Goal: Task Accomplishment & Management: Use online tool/utility

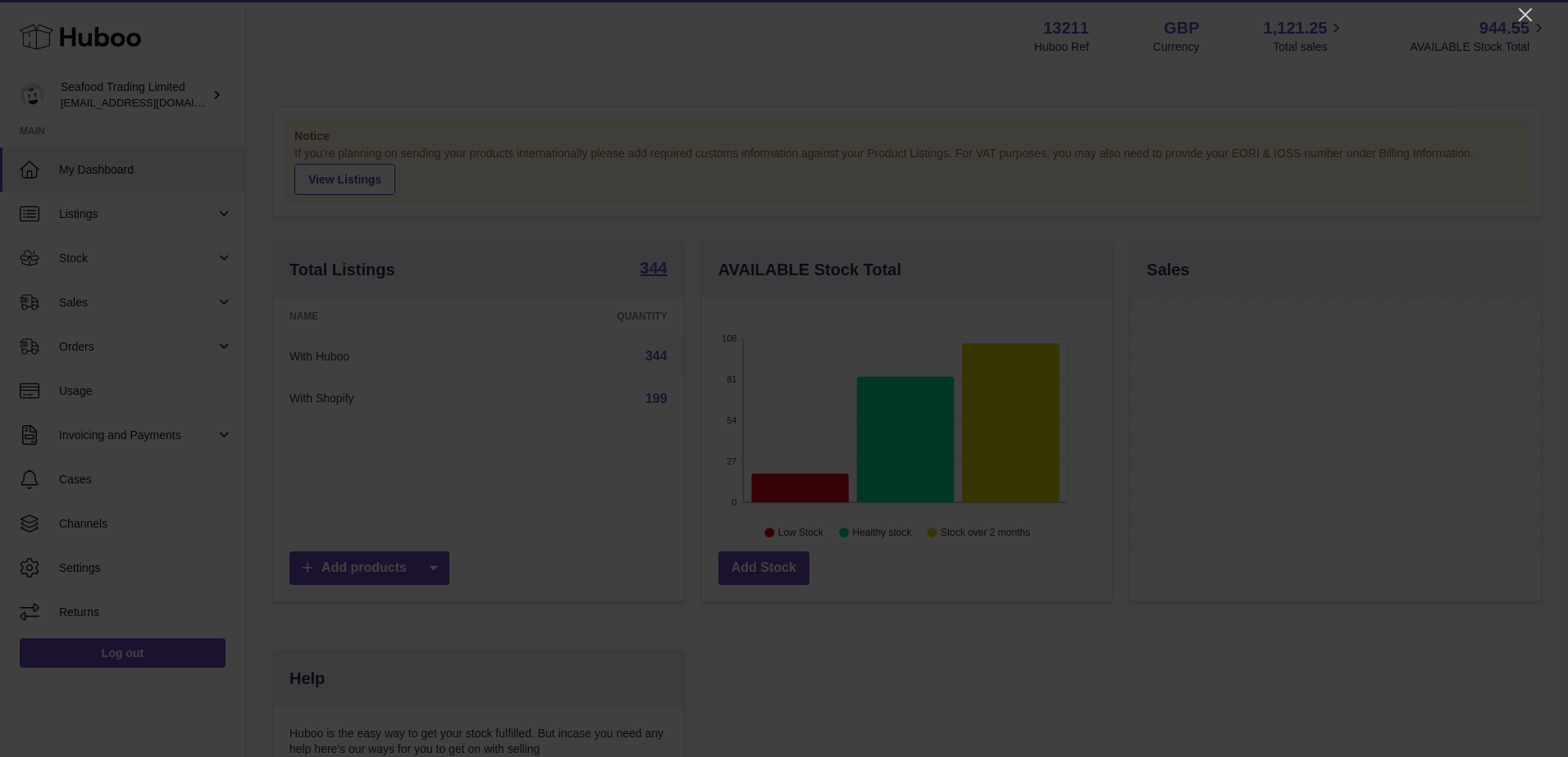
scroll to position [256, 410]
click at [1522, 12] on icon "Close" at bounding box center [1525, 14] width 13 height 13
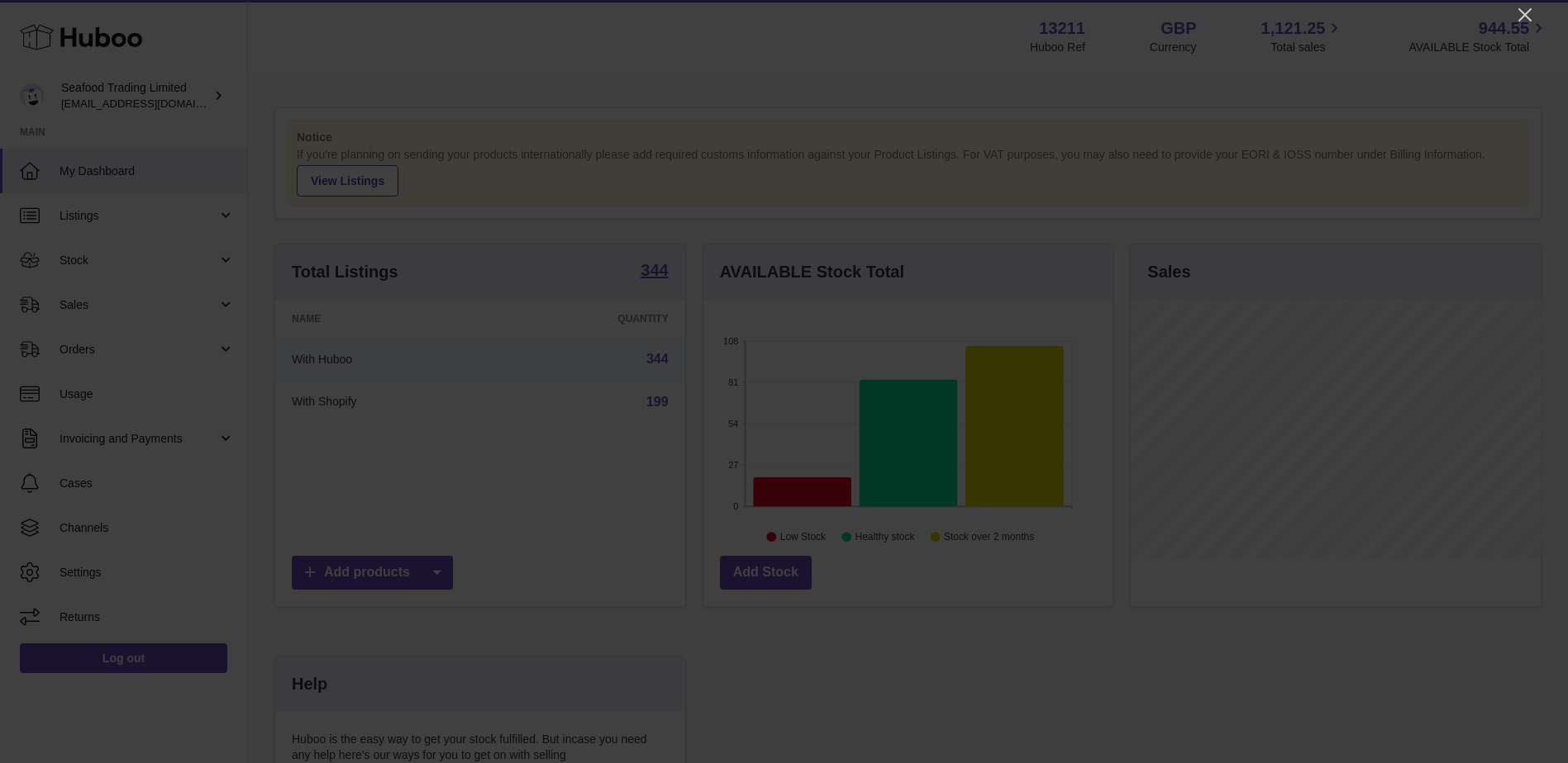
scroll to position [825860, 825909]
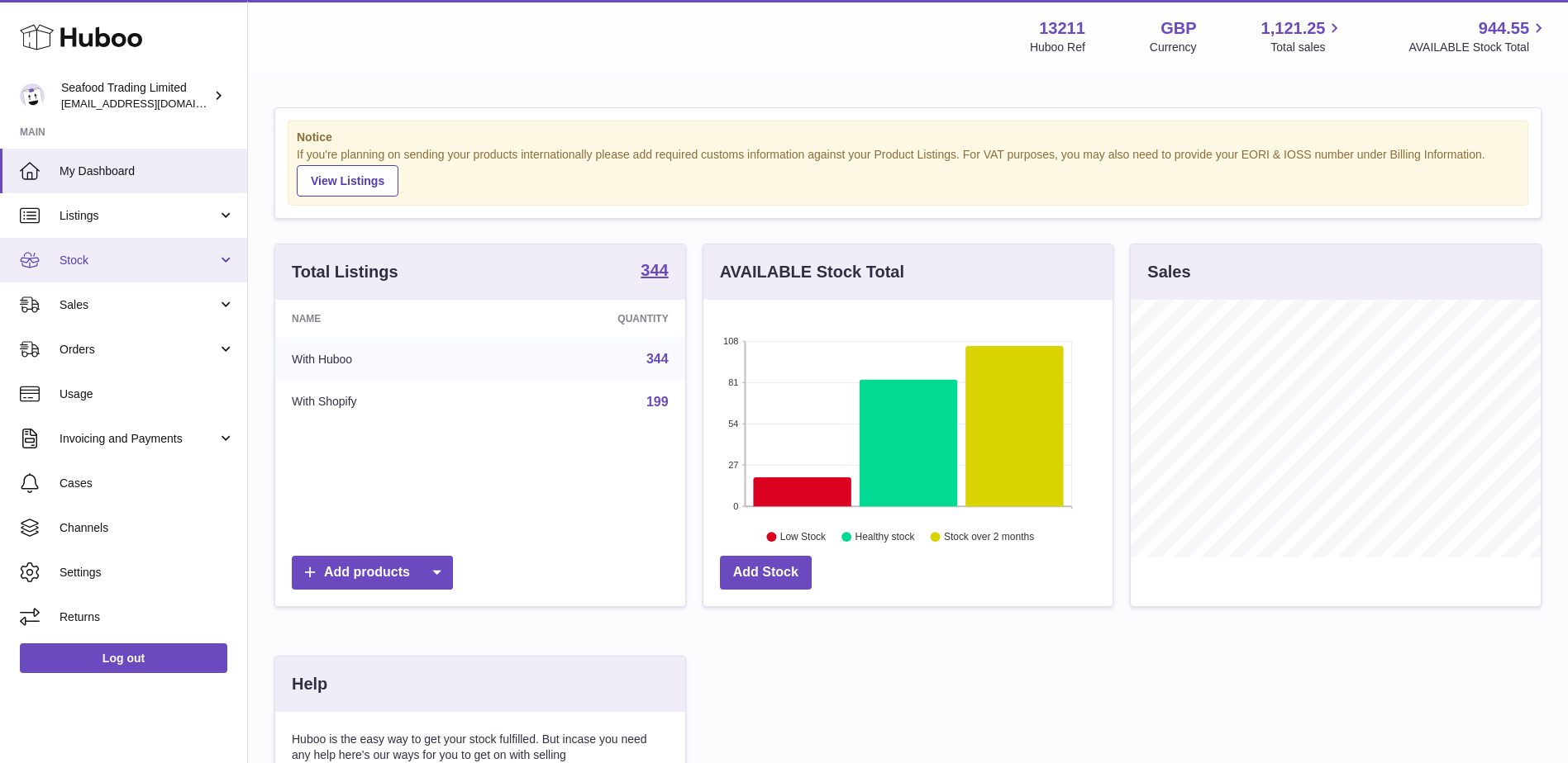
click at [75, 253] on span "Stock" at bounding box center [138, 261] width 158 height 16
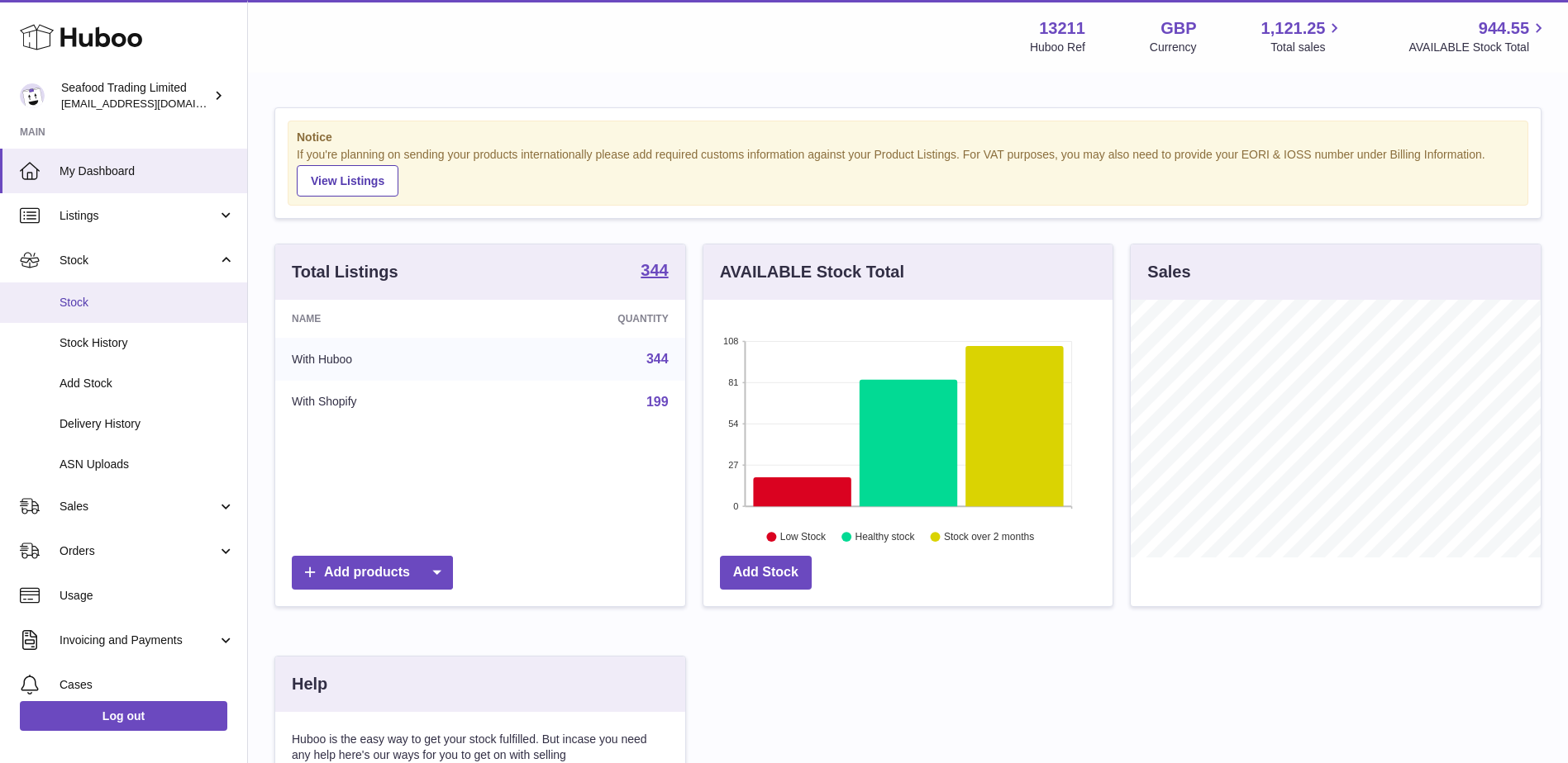
click at [81, 297] on span "Stock" at bounding box center [147, 303] width 175 height 16
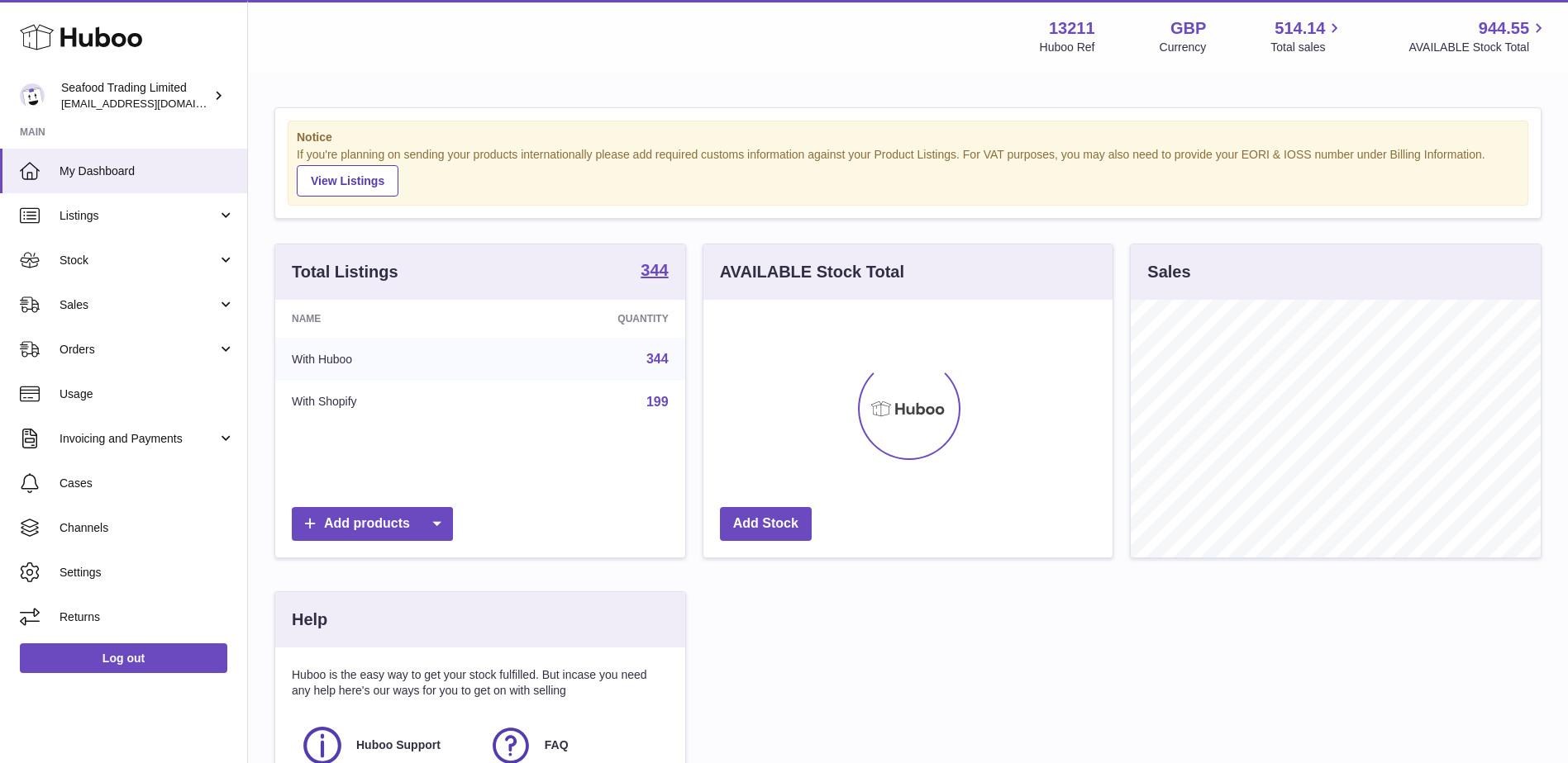
scroll to position [258, 409]
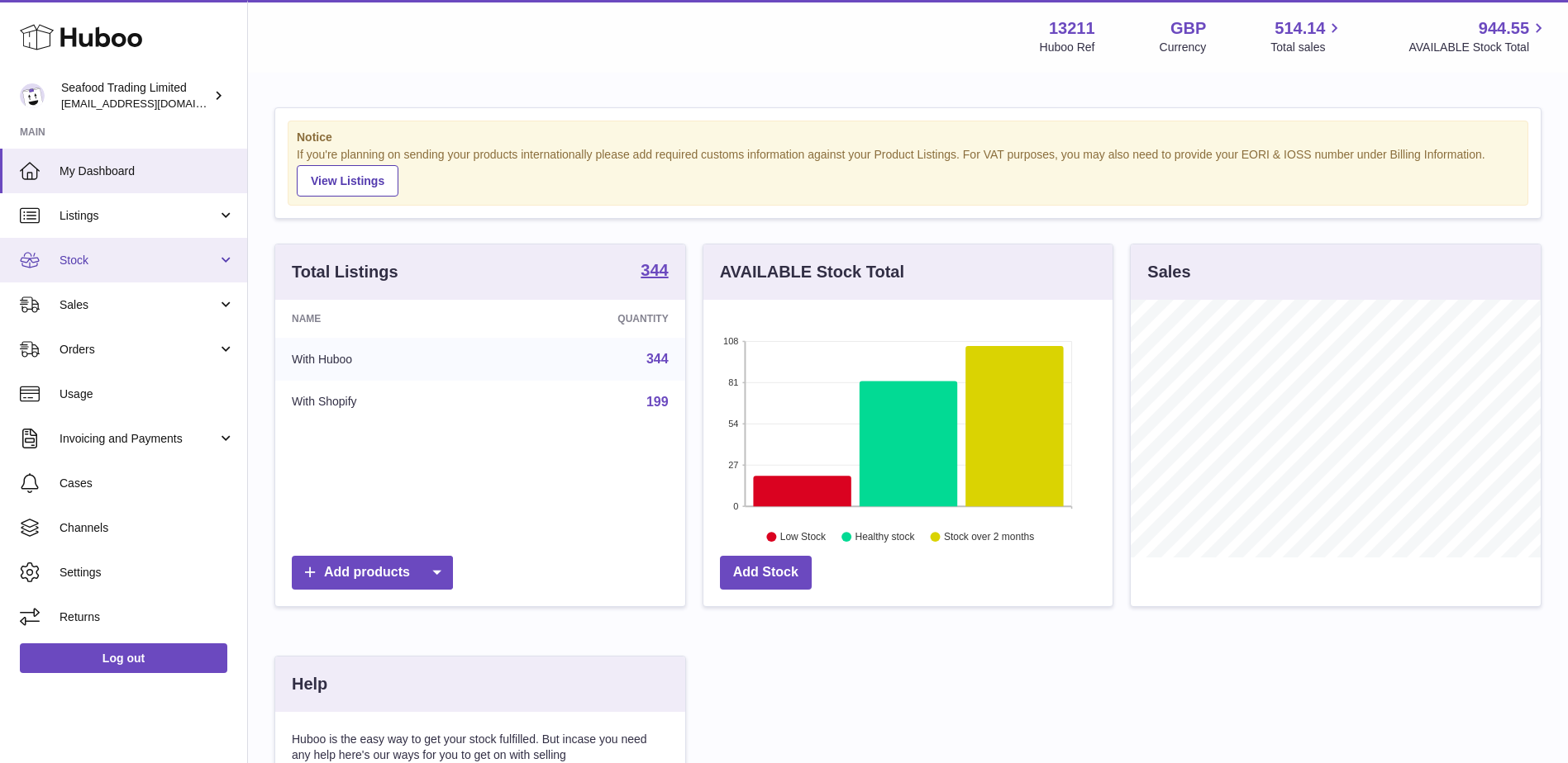
click at [78, 261] on span "Stock" at bounding box center [138, 261] width 158 height 16
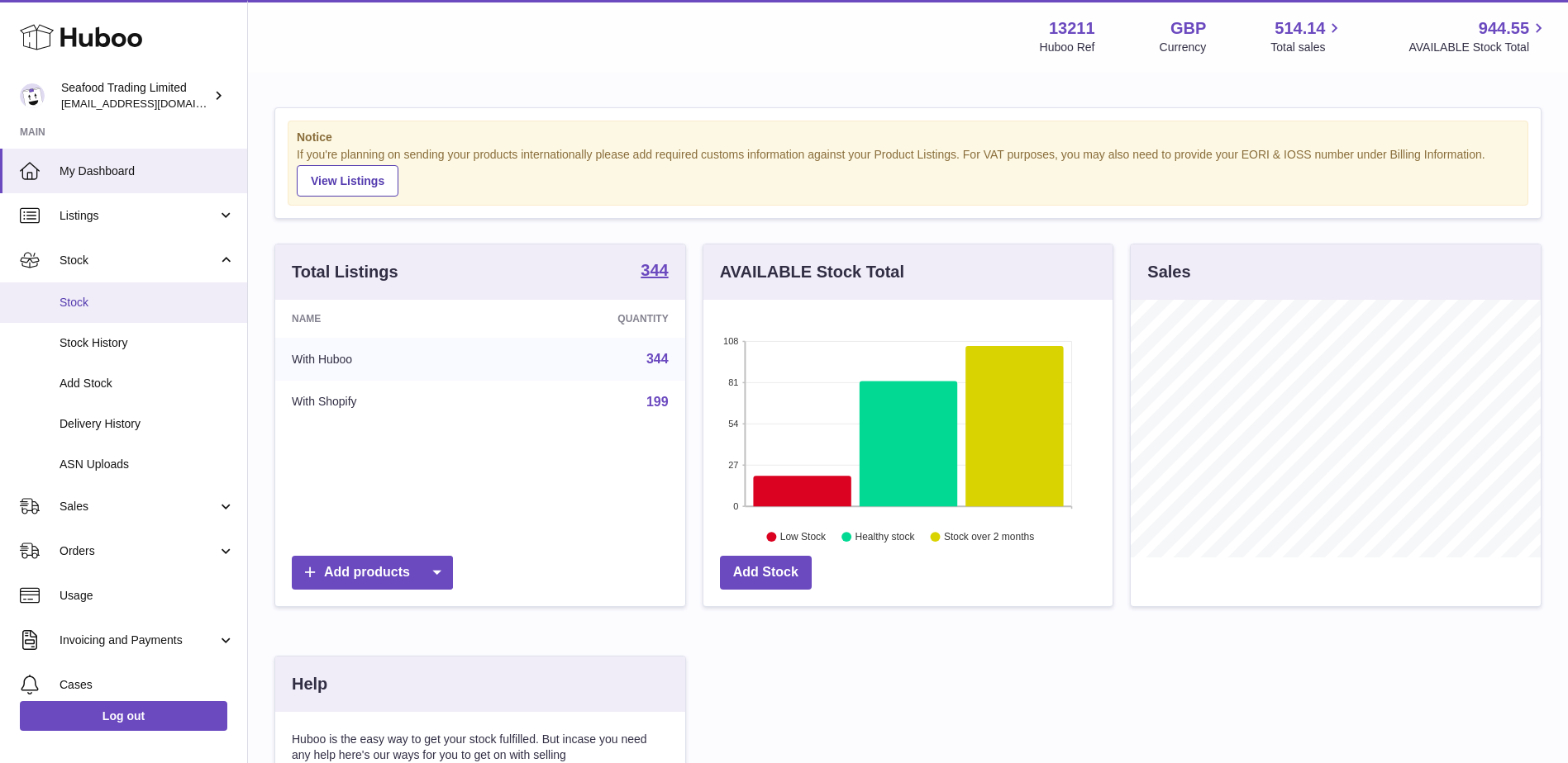
click at [79, 292] on link "Stock" at bounding box center [123, 302] width 247 height 41
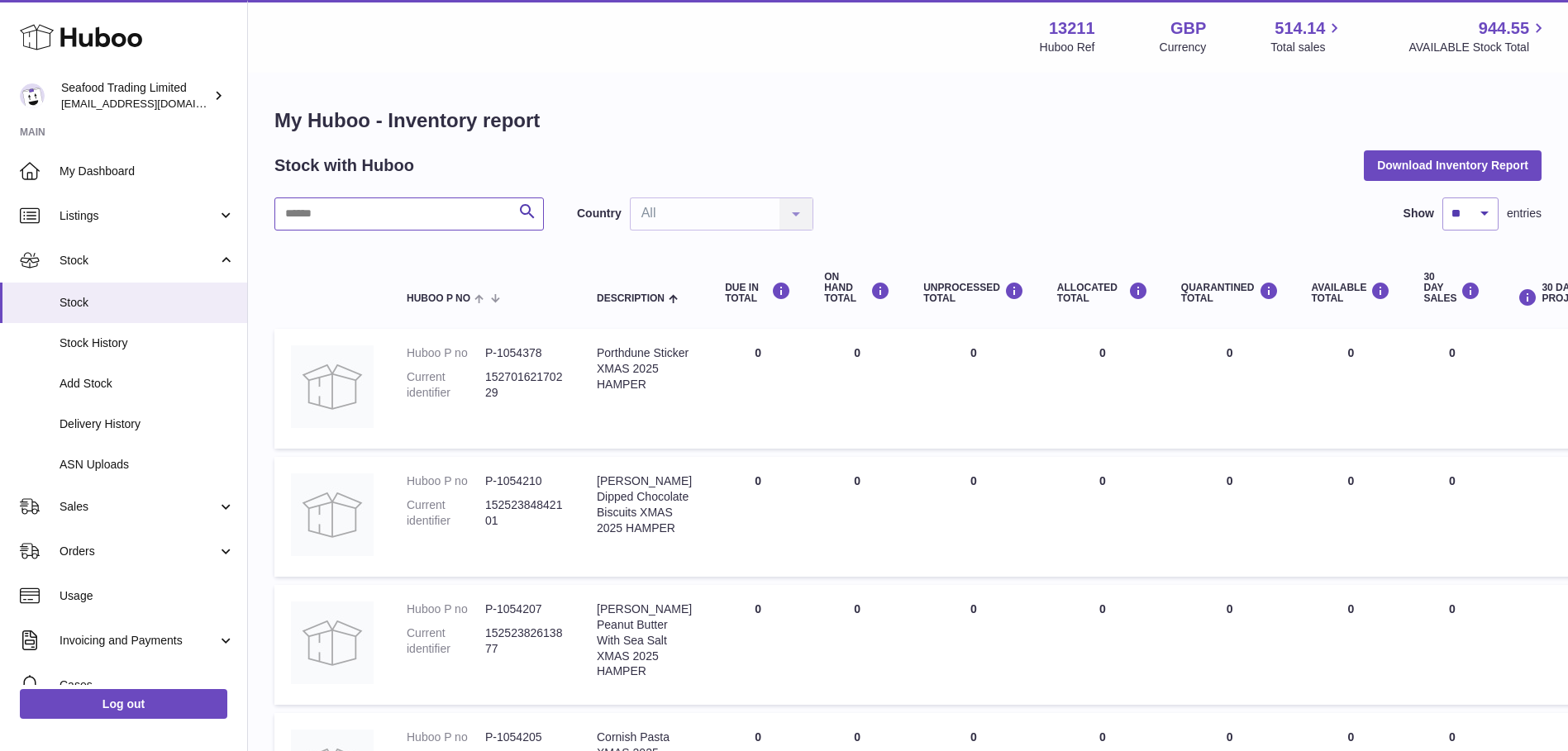
click at [397, 221] on input "text" at bounding box center [409, 213] width 270 height 33
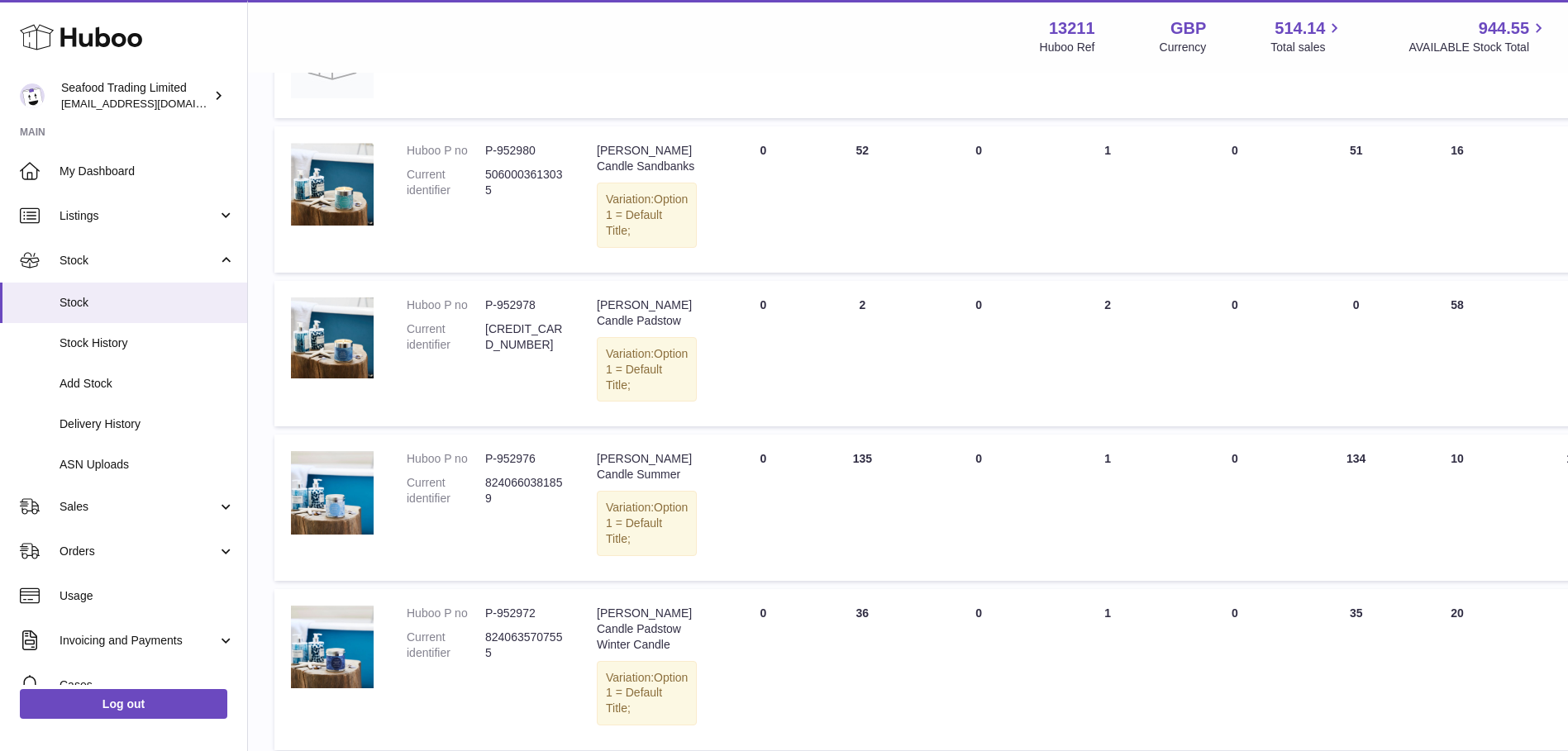
scroll to position [991, 0]
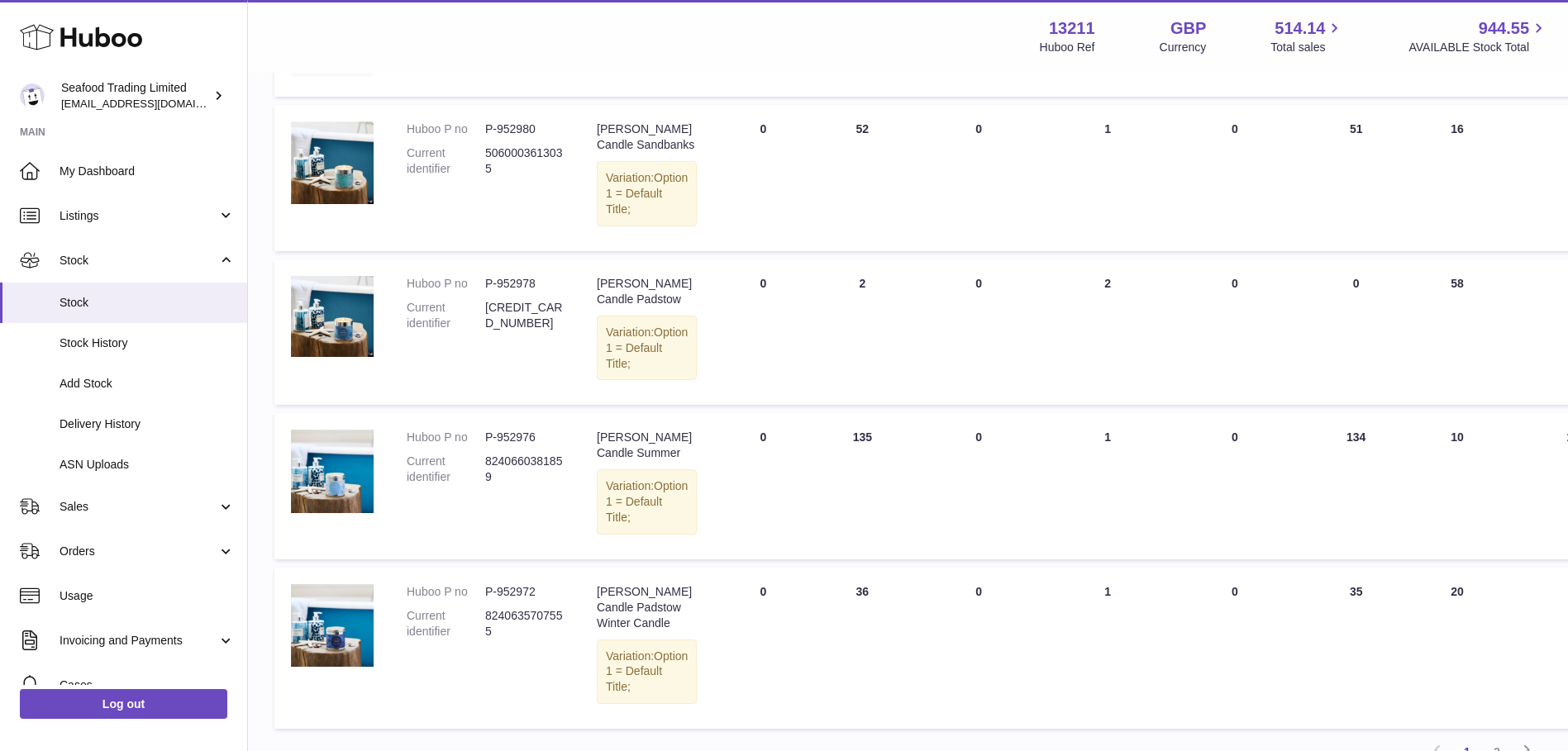
type input "******"
drag, startPoint x: 502, startPoint y: 549, endPoint x: 487, endPoint y: 528, distance: 25.8
click at [487, 484] on dd "8240660381859" at bounding box center [523, 470] width 78 height 32
copy dd "8240660381859"
drag, startPoint x: 645, startPoint y: 534, endPoint x: 596, endPoint y: 507, distance: 55.9
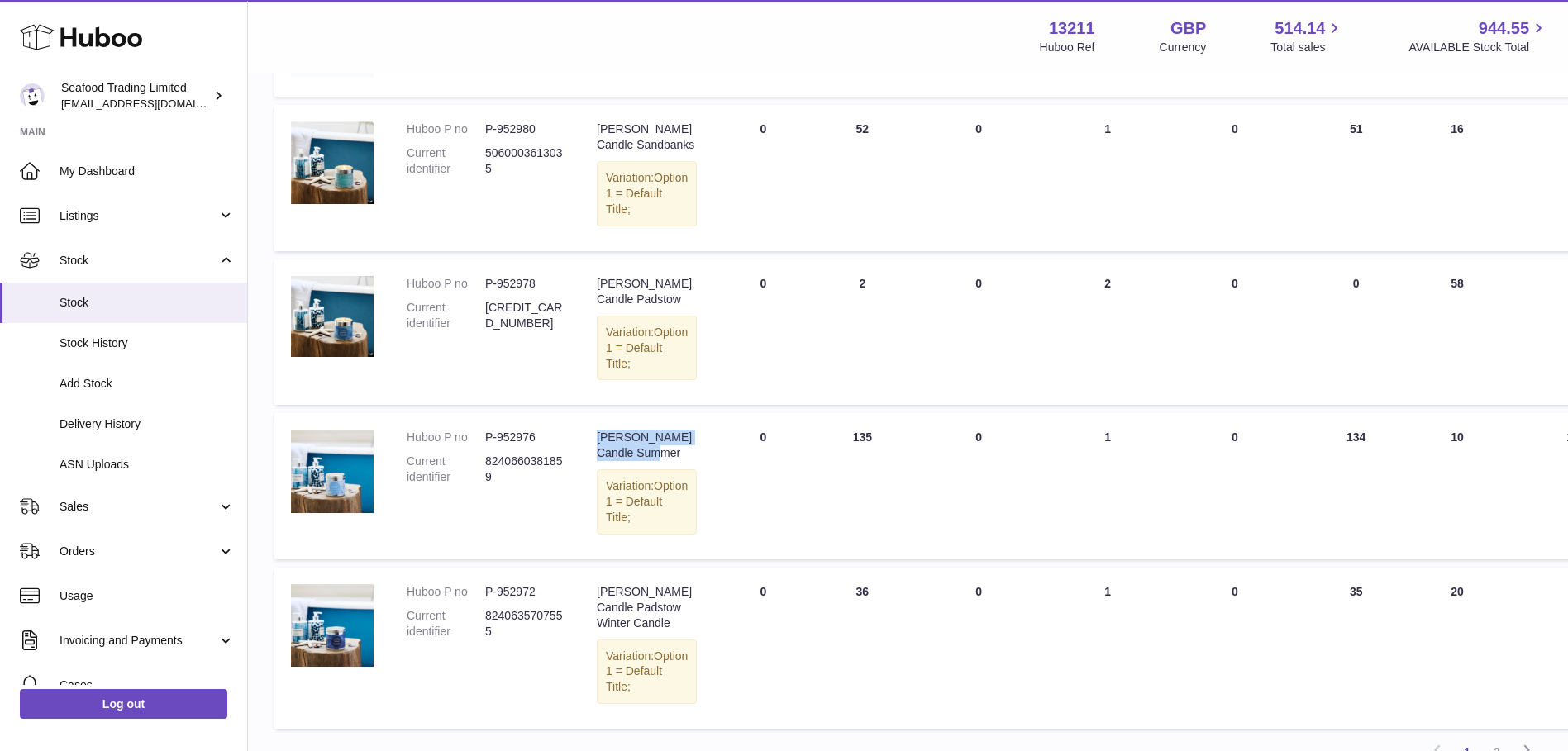
click at [596, 507] on td "Description Jill Stein Candle Summer Variation: Option 1 = Default Title;" at bounding box center [646, 485] width 133 height 146
copy div "Jill Stein Candle Summer"
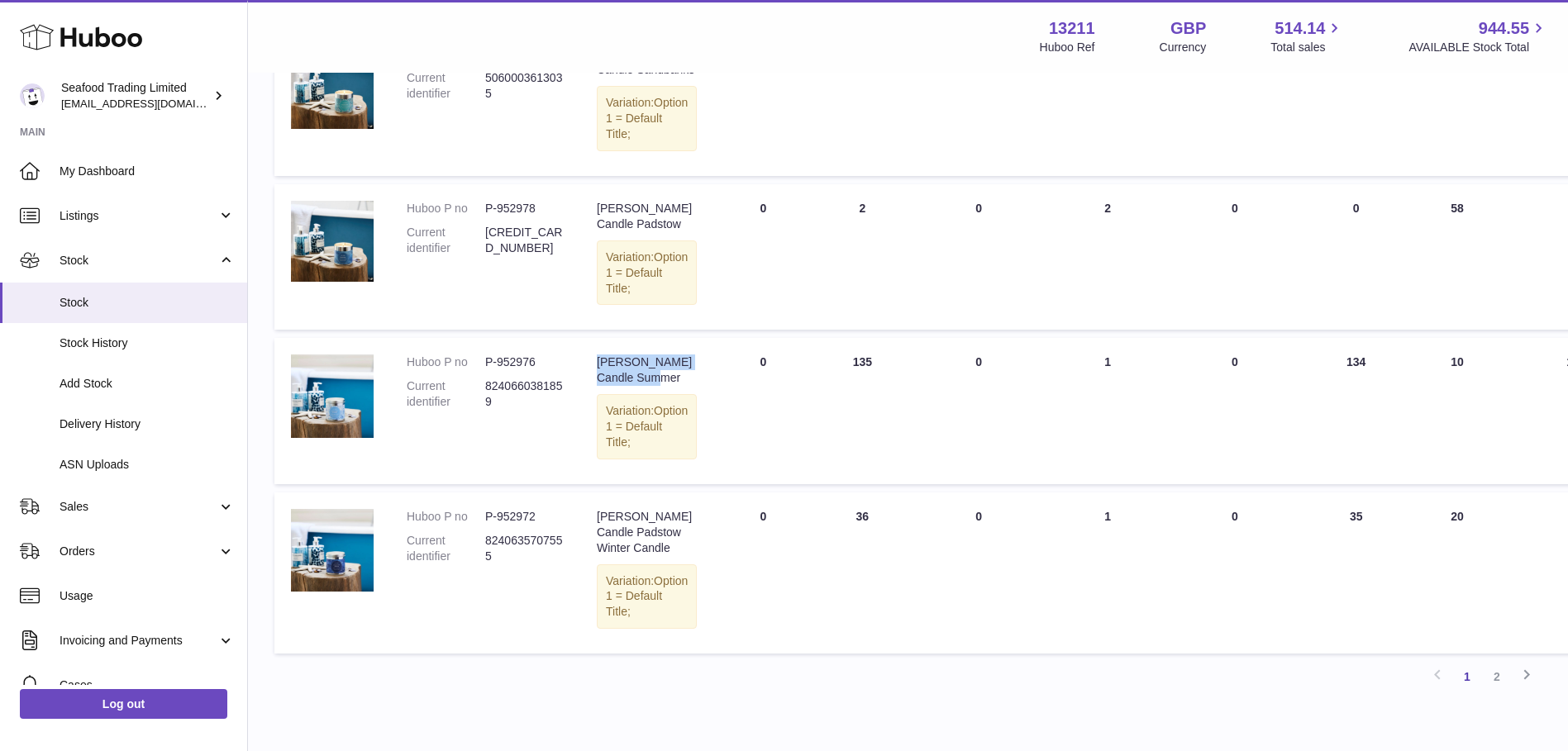
scroll to position [1074, 0]
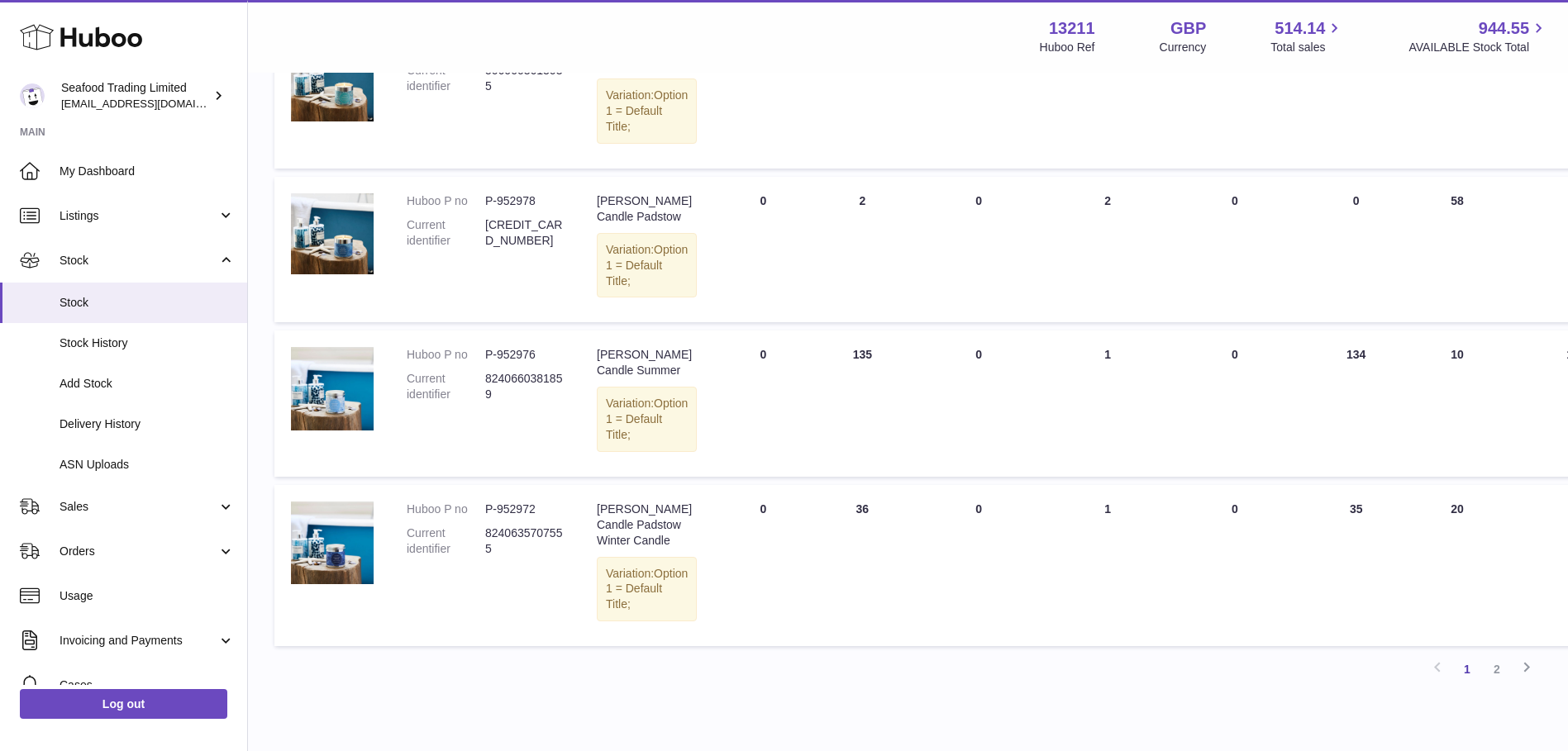
click at [511, 402] on dd "8240660381859" at bounding box center [523, 386] width 78 height 32
copy dd "8240660381859"
